Goal: Task Accomplishment & Management: Manage account settings

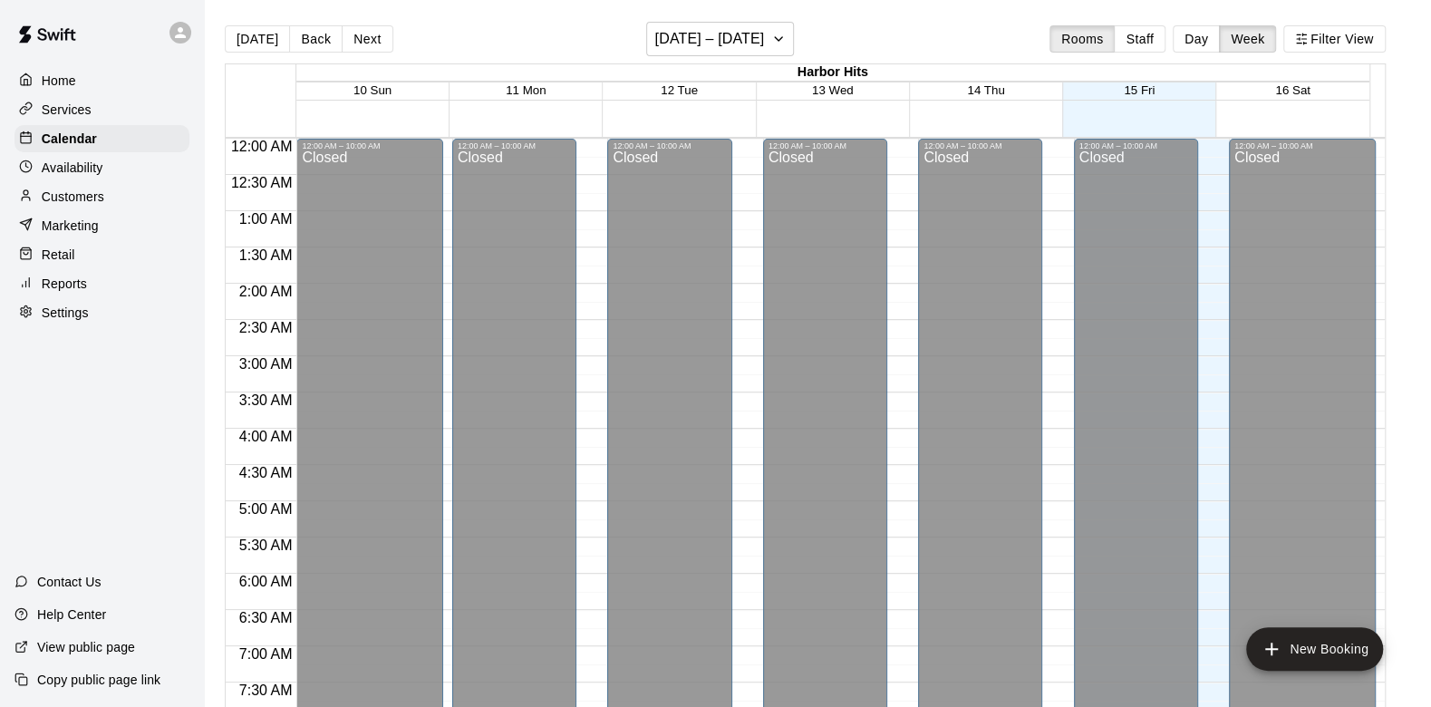
scroll to position [1078, 0]
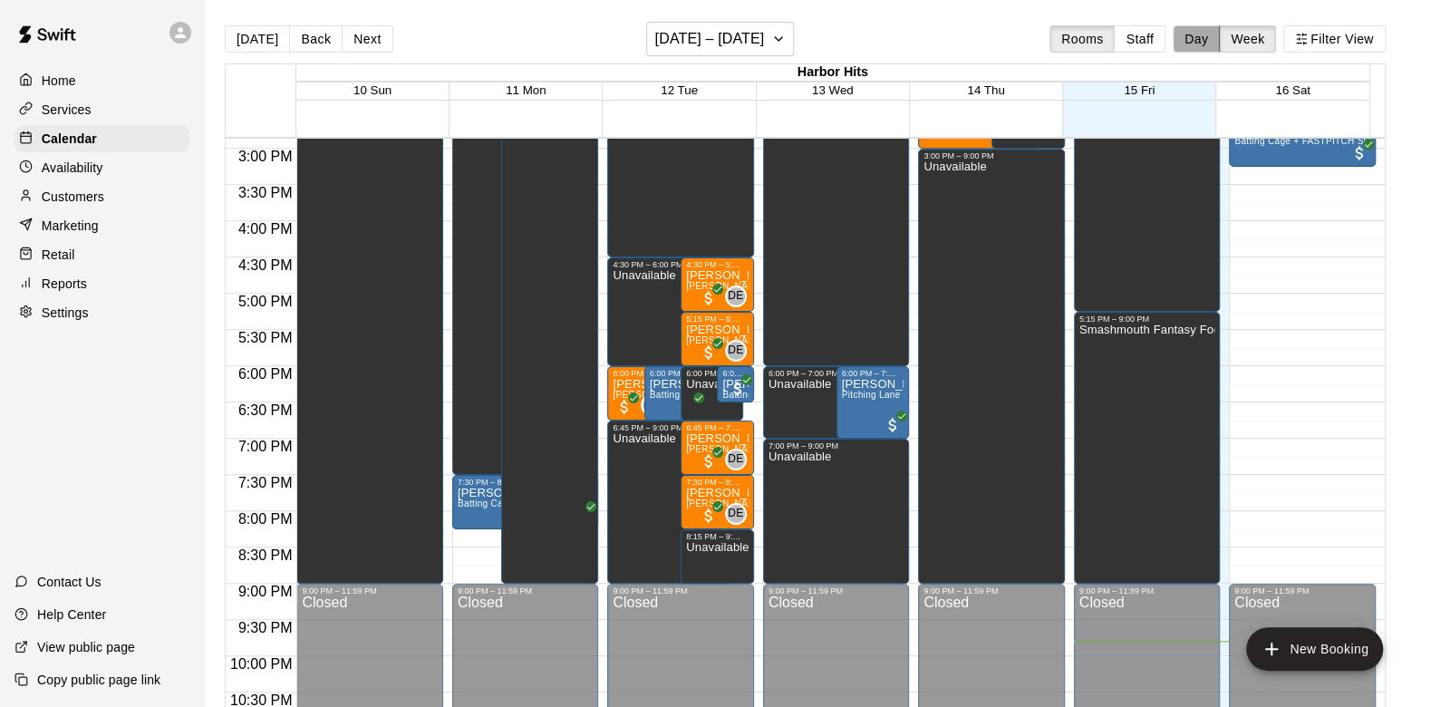
click at [1200, 45] on button "Day" at bounding box center [1196, 38] width 47 height 27
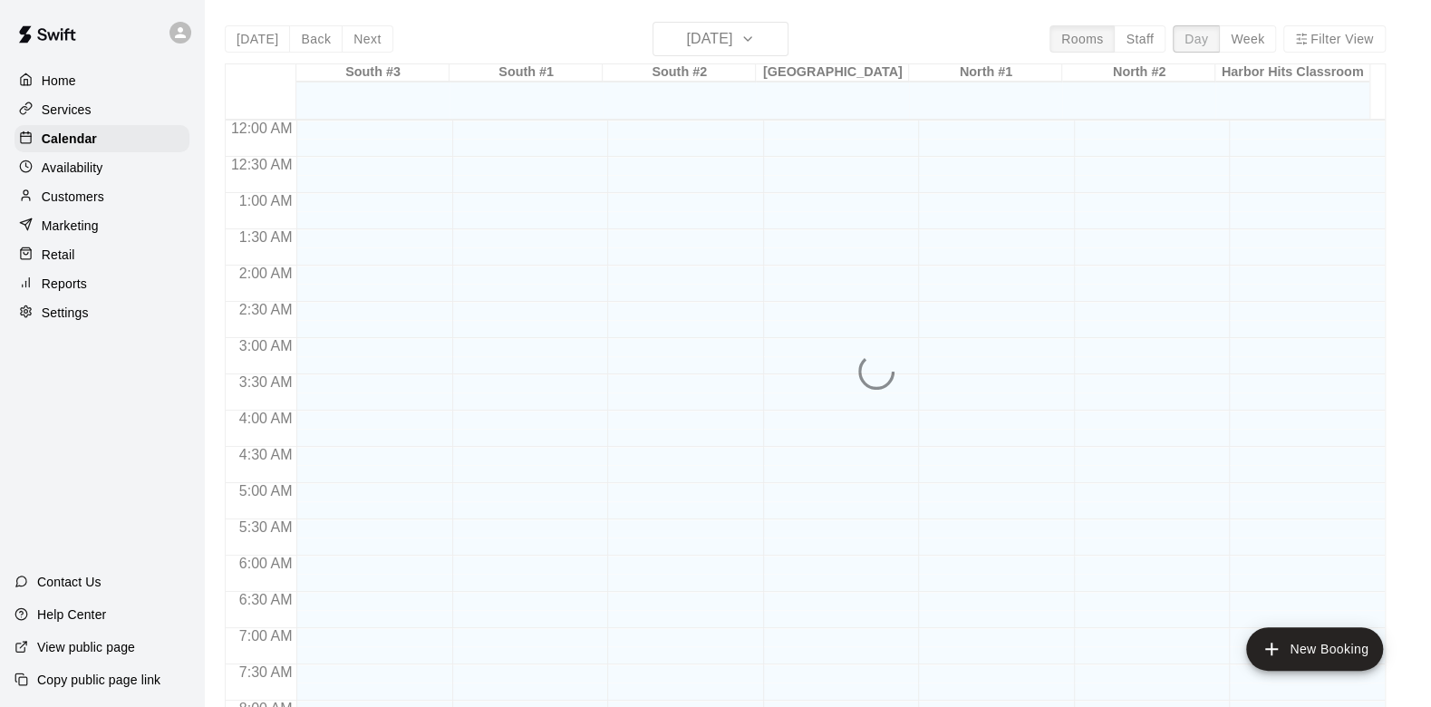
scroll to position [1132, 0]
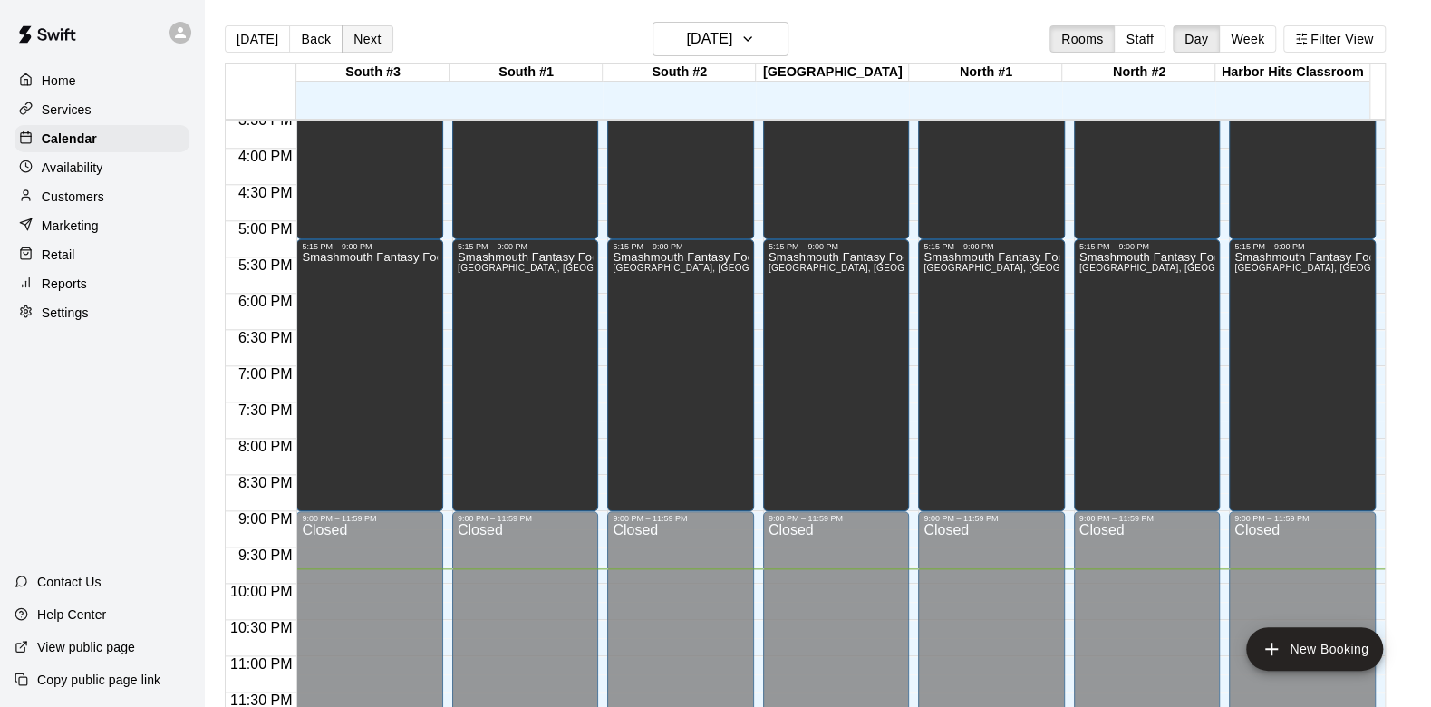
click at [369, 29] on button "Next" at bounding box center [367, 38] width 51 height 27
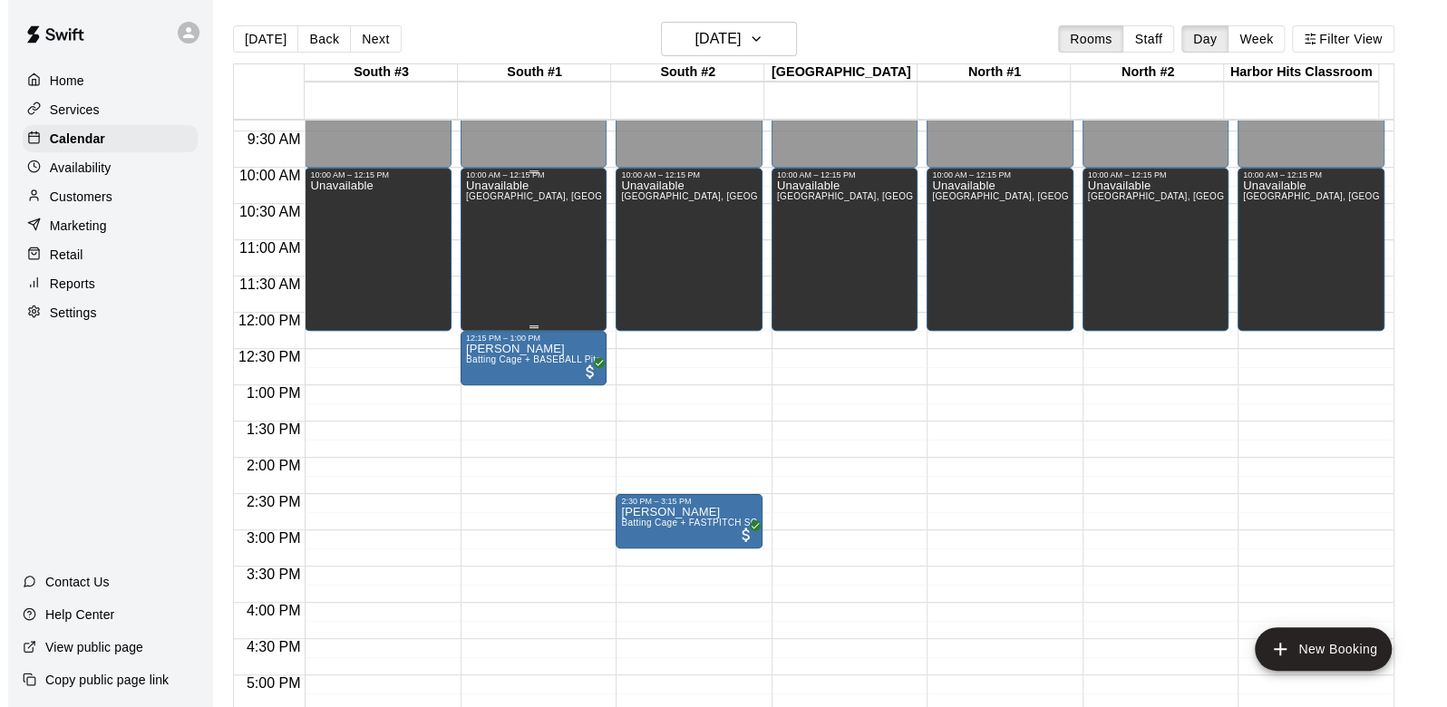
scroll to position [629, 0]
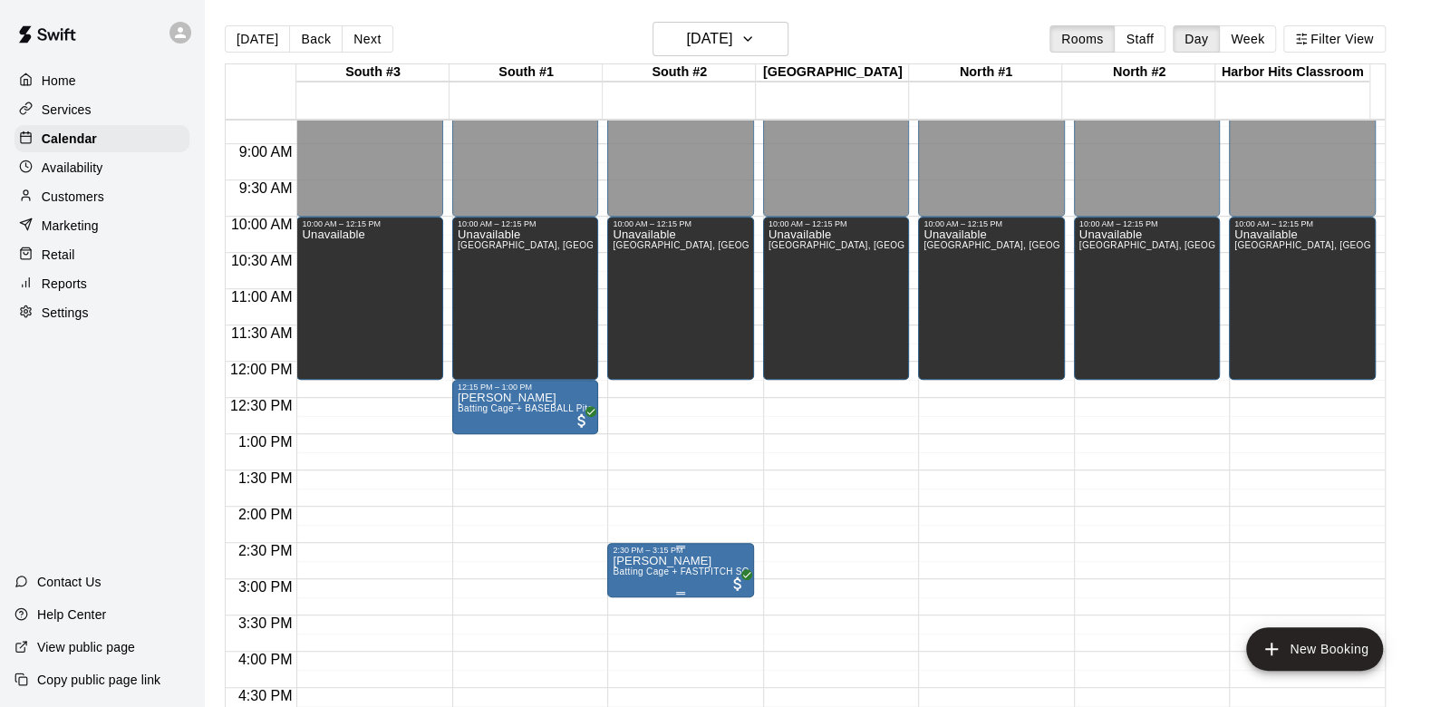
click at [697, 555] on div "2:30 PM – 3:15 PM" at bounding box center [680, 550] width 135 height 9
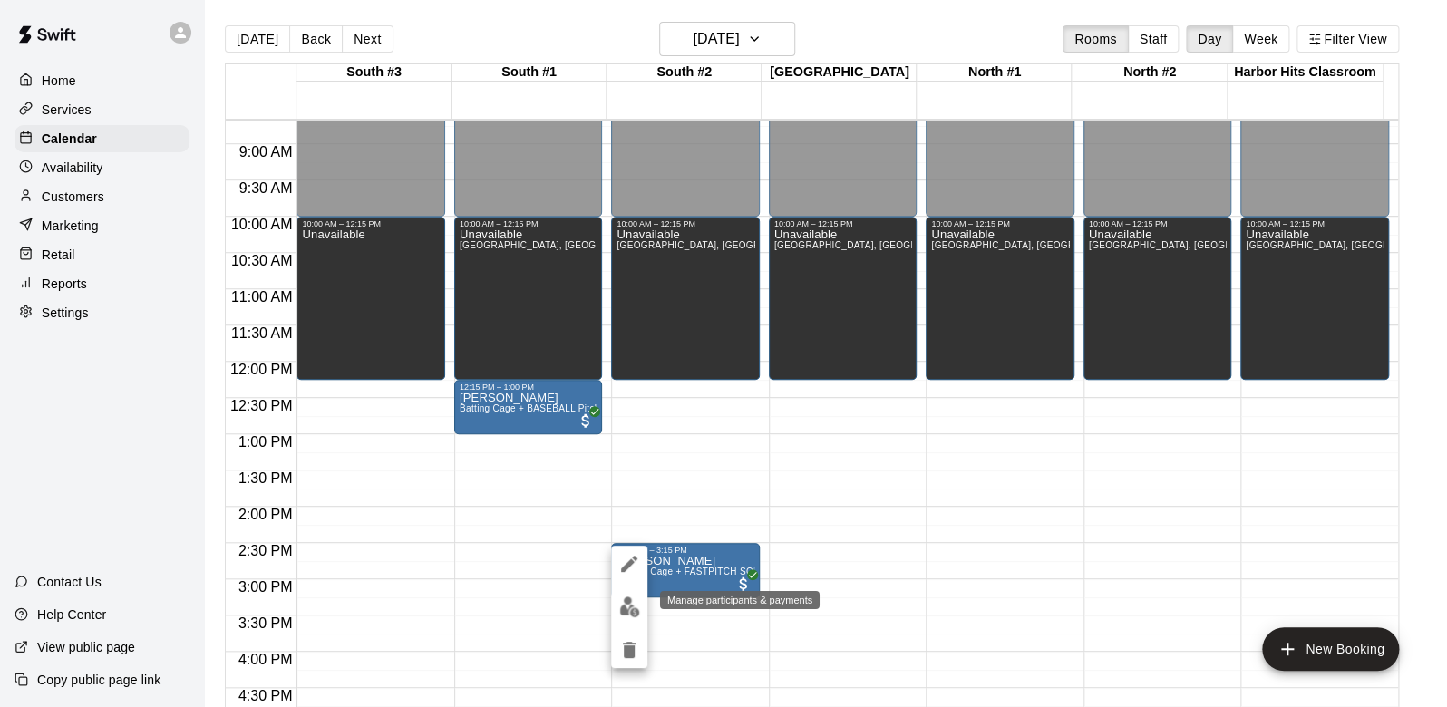
click at [626, 604] on img "edit" at bounding box center [629, 606] width 21 height 21
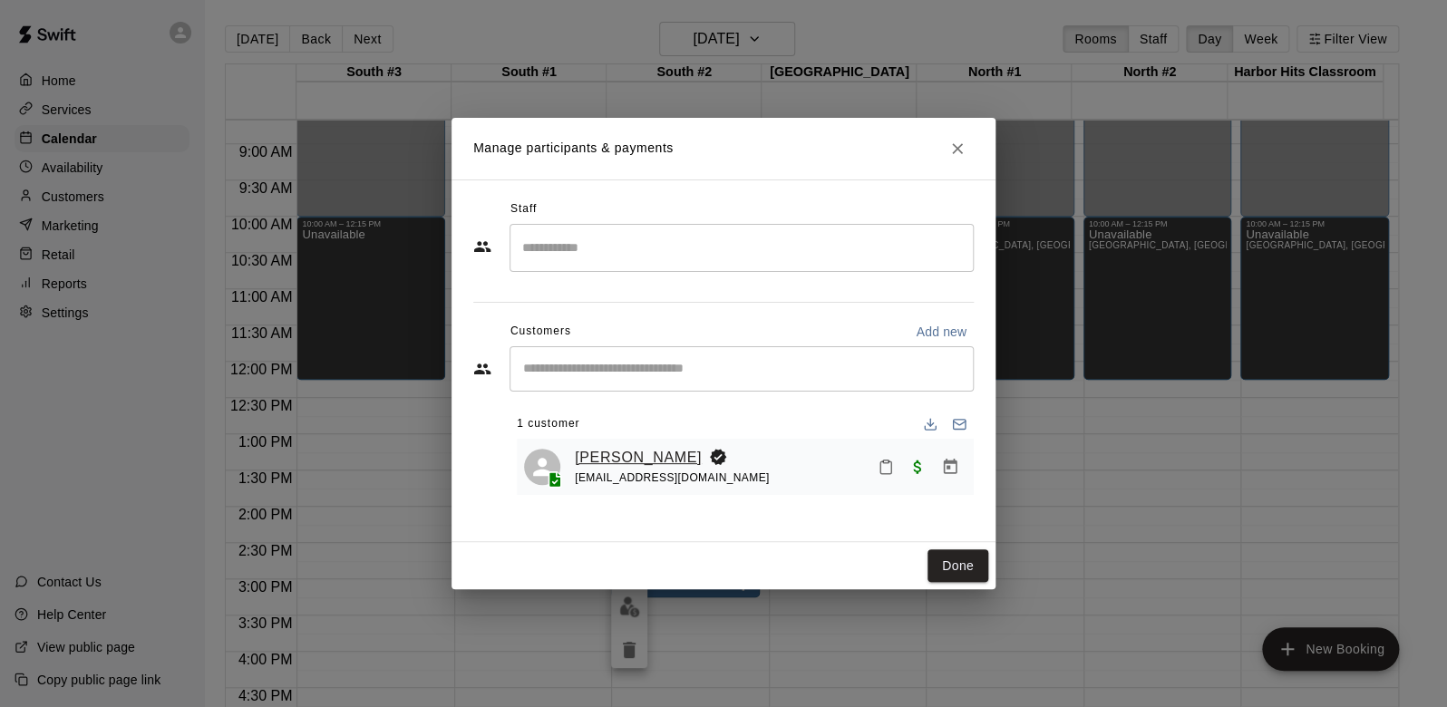
click at [588, 456] on link "Macy Ayers" at bounding box center [638, 458] width 127 height 24
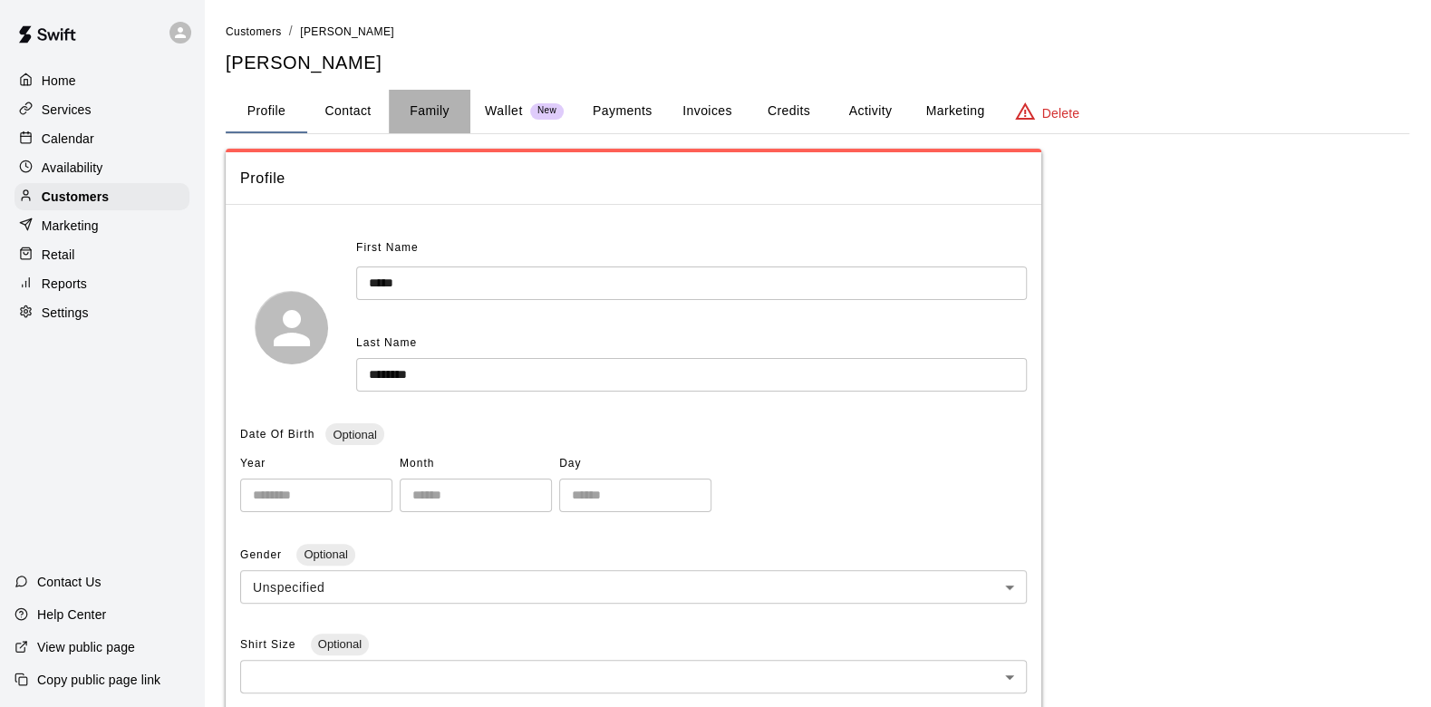
click at [444, 113] on button "Family" at bounding box center [430, 112] width 82 height 44
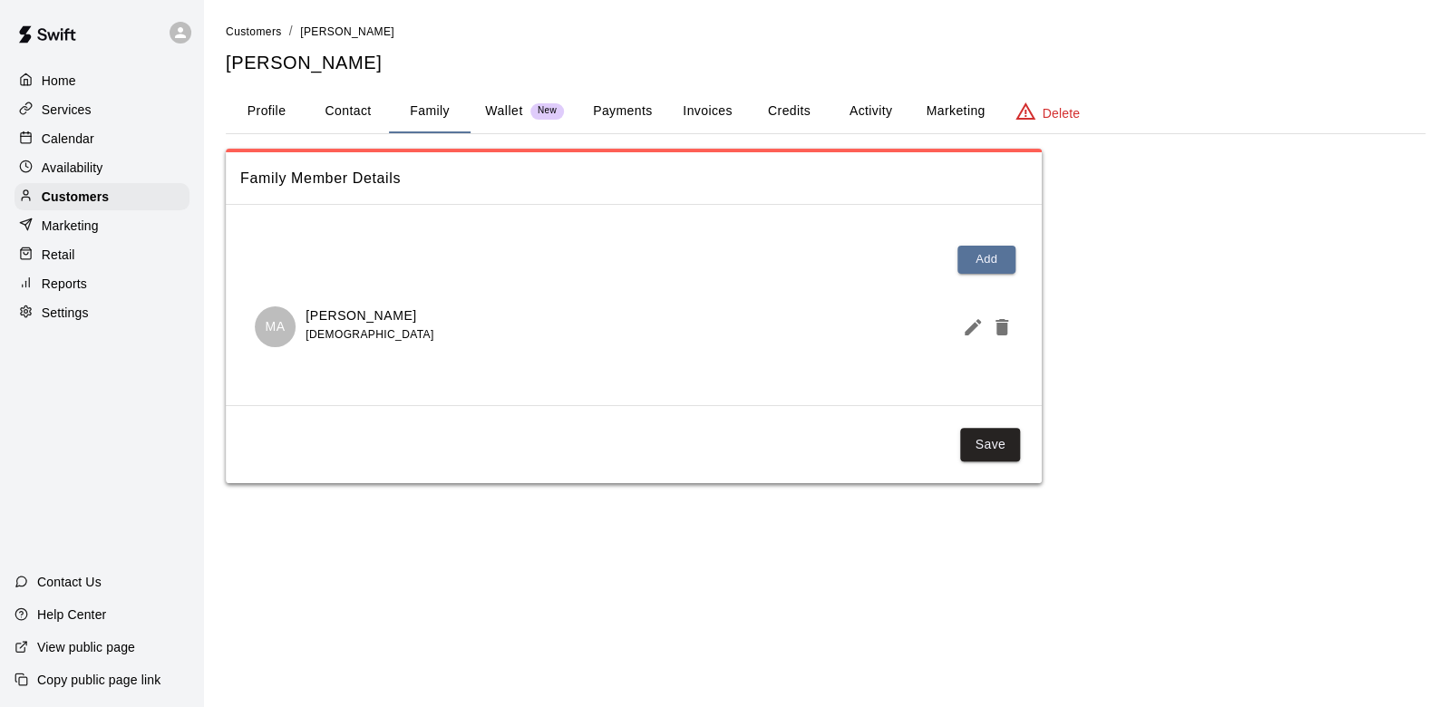
drag, startPoint x: 366, startPoint y: 65, endPoint x: 230, endPoint y: 65, distance: 136.0
click at [230, 65] on h5 "[PERSON_NAME]" at bounding box center [825, 63] width 1199 height 24
copy h5 "[PERSON_NAME]"
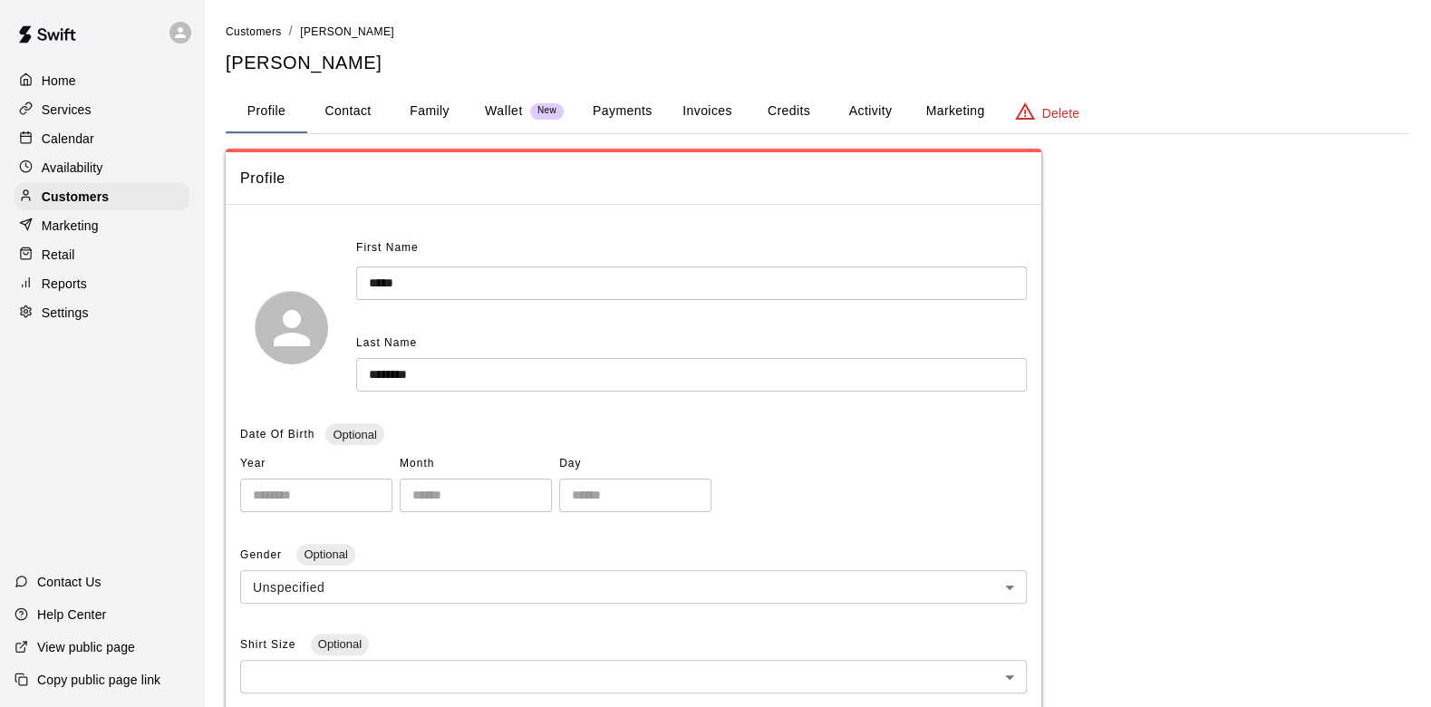
click at [64, 141] on p "Calendar" at bounding box center [68, 139] width 53 height 18
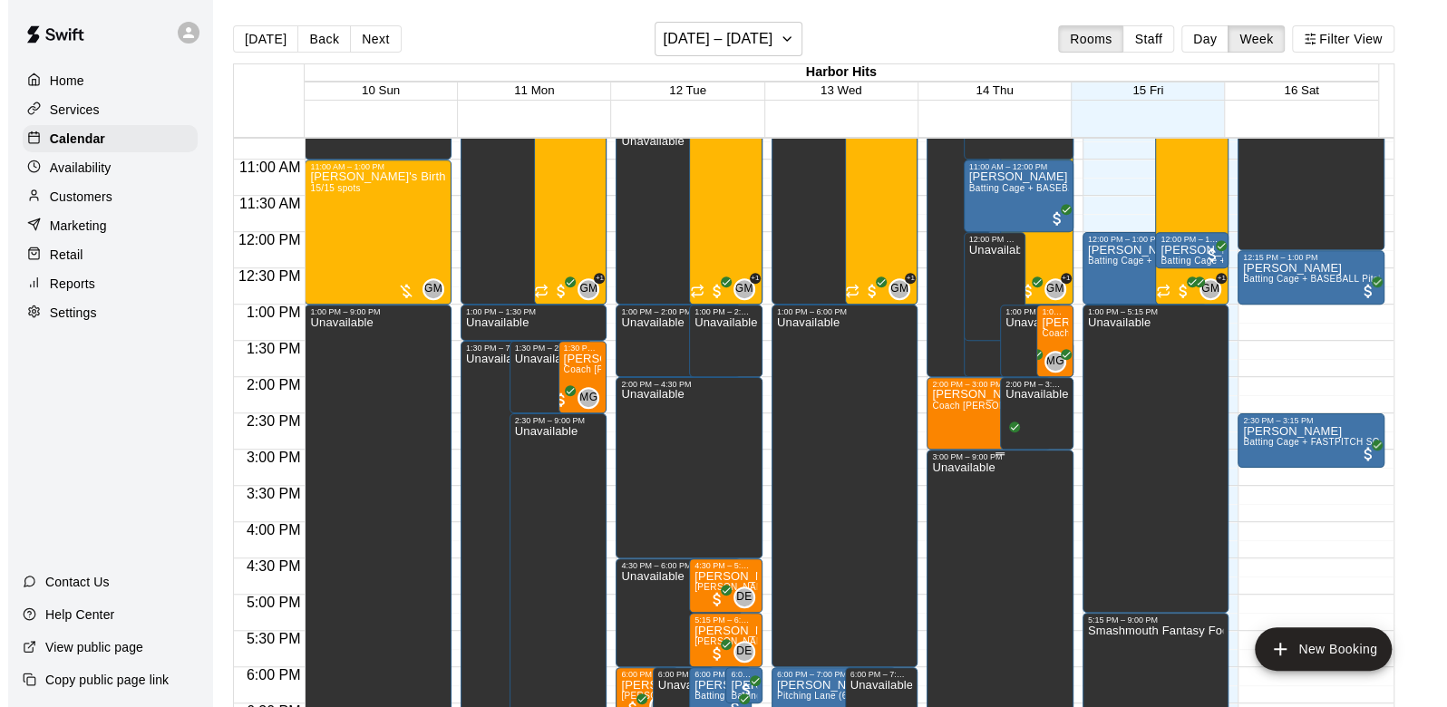
scroll to position [776, 0]
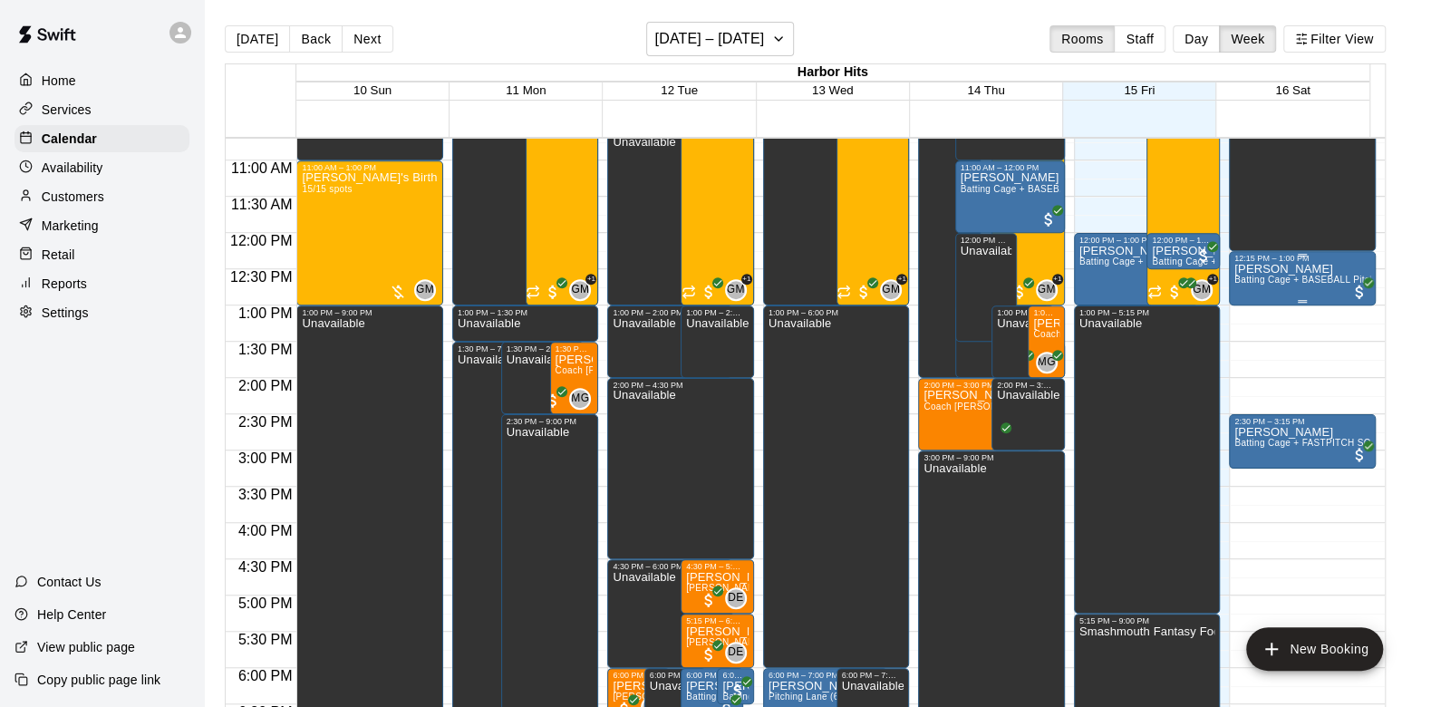
click at [1291, 276] on span "Batting Cage + BASEBALL Pitching Machine (Manual feed)" at bounding box center [1362, 280] width 255 height 10
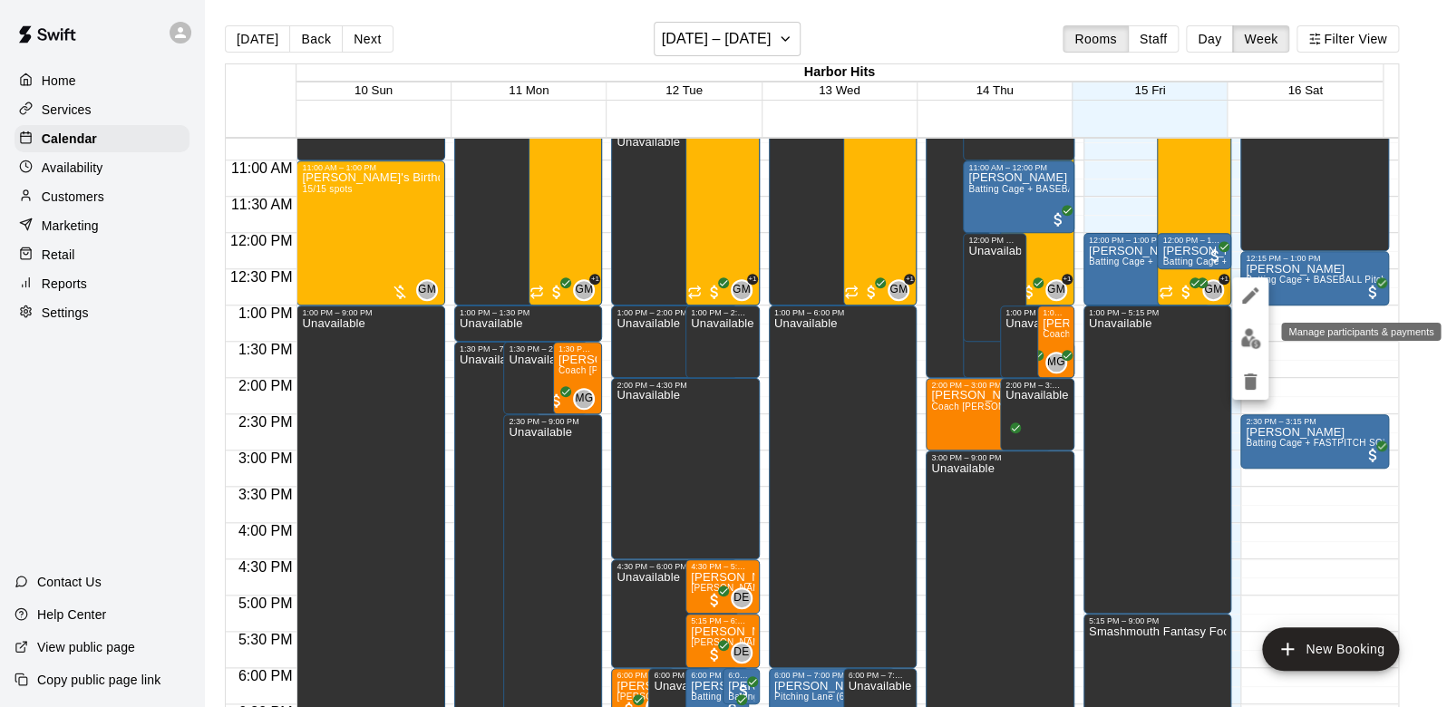
click at [1244, 337] on img "edit" at bounding box center [1250, 338] width 21 height 21
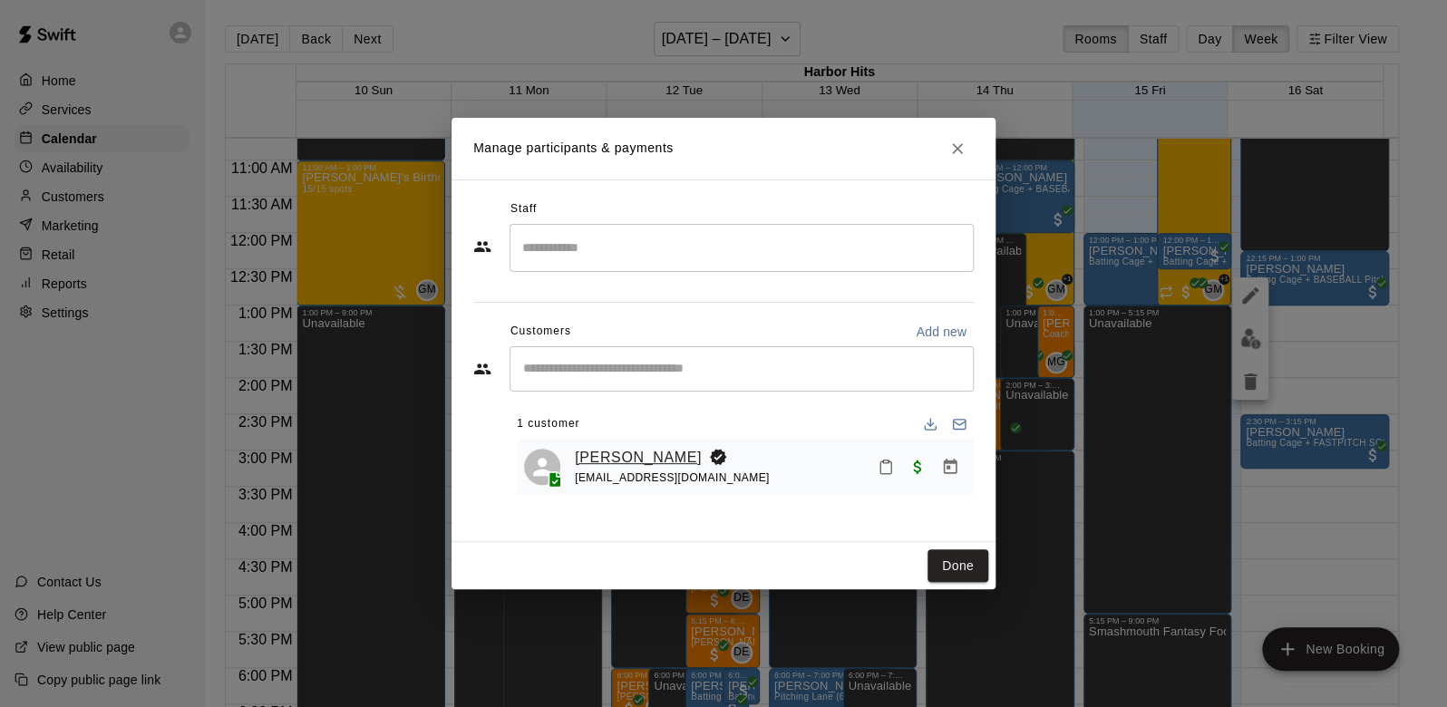
click at [622, 452] on link "Brody Hustead" at bounding box center [638, 458] width 127 height 24
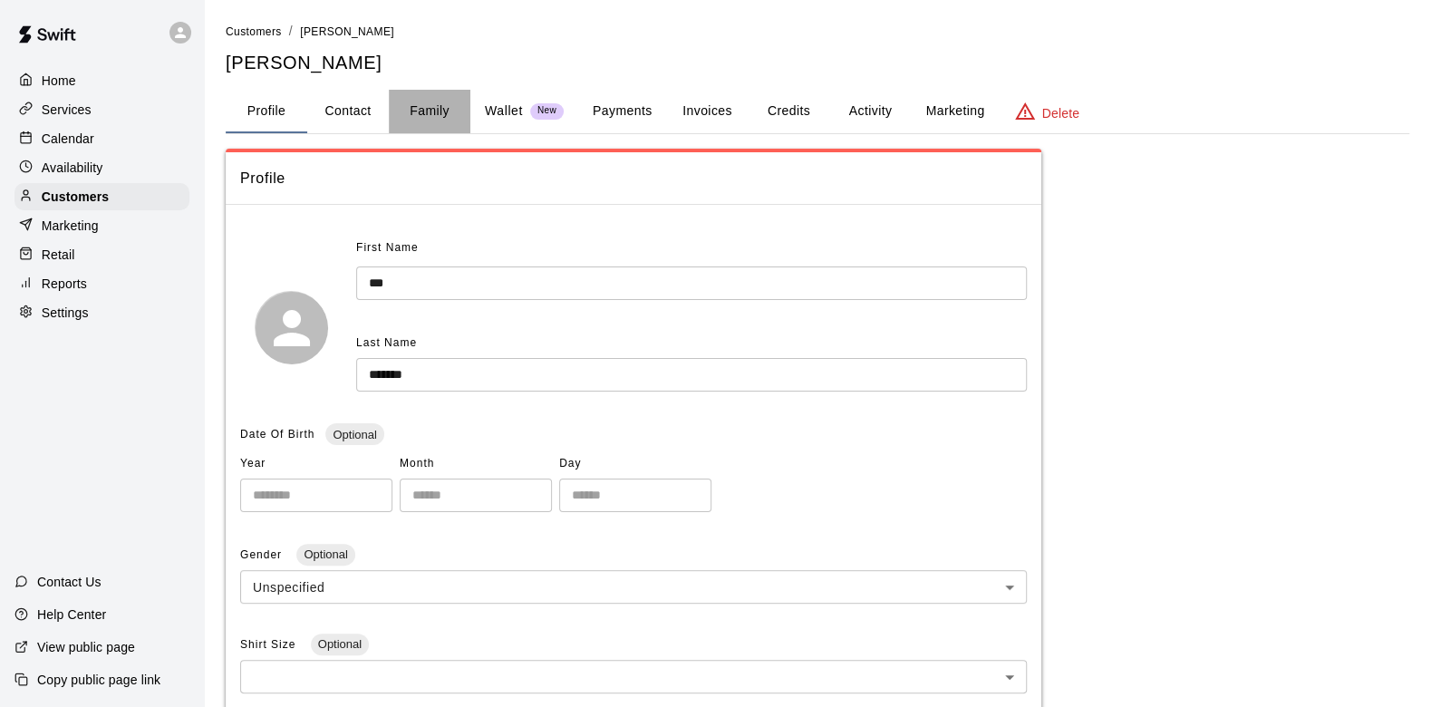
click at [424, 111] on button "Family" at bounding box center [430, 112] width 82 height 44
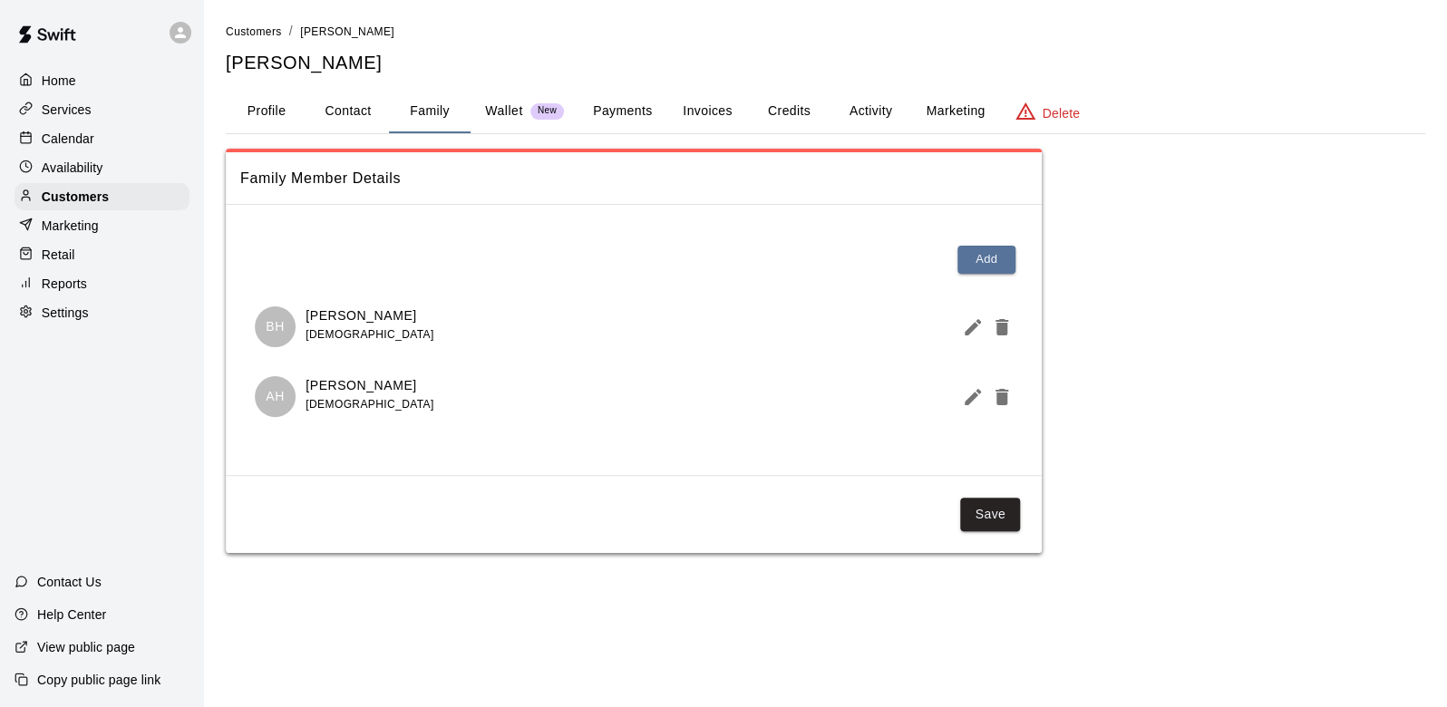
click at [972, 327] on icon "Edit Member" at bounding box center [972, 327] width 16 height 16
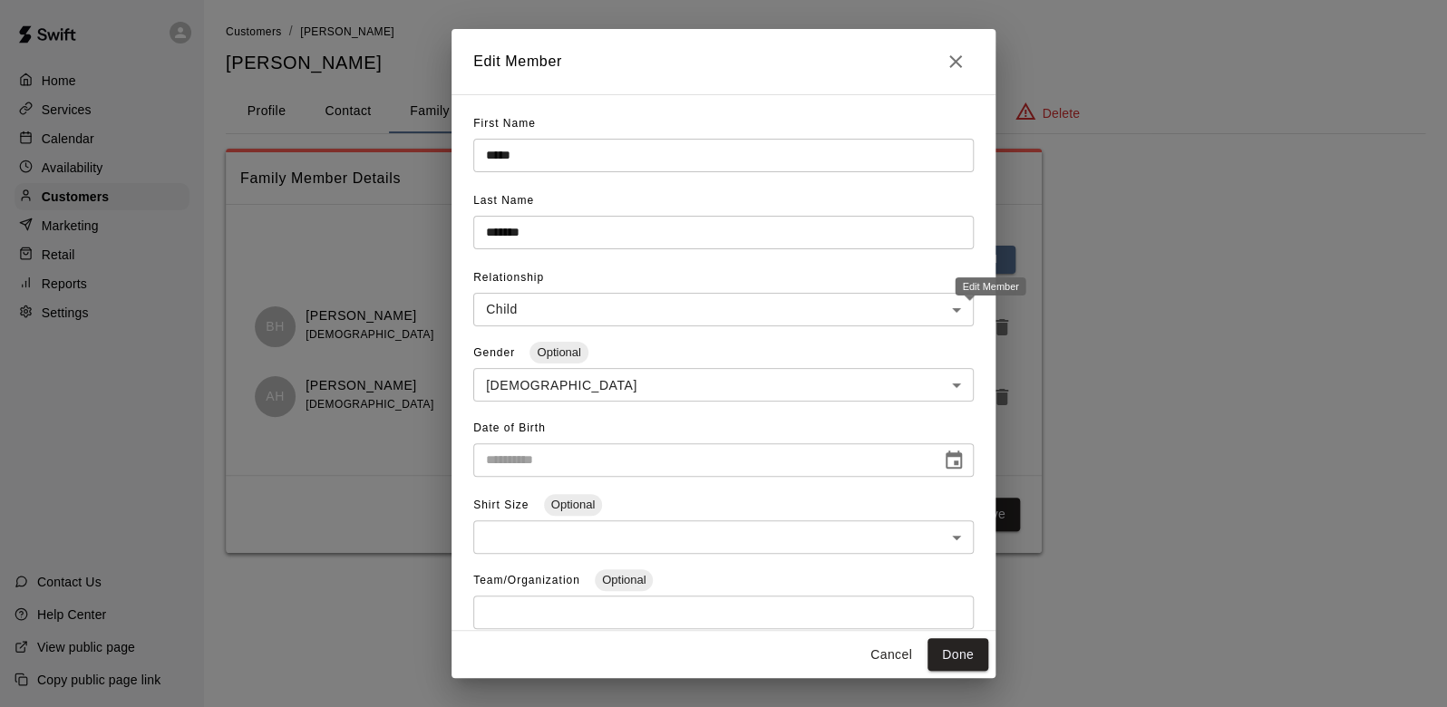
type input "**********"
click at [952, 61] on icon "Close" at bounding box center [955, 62] width 22 height 22
